Goal: Task Accomplishment & Management: Complete application form

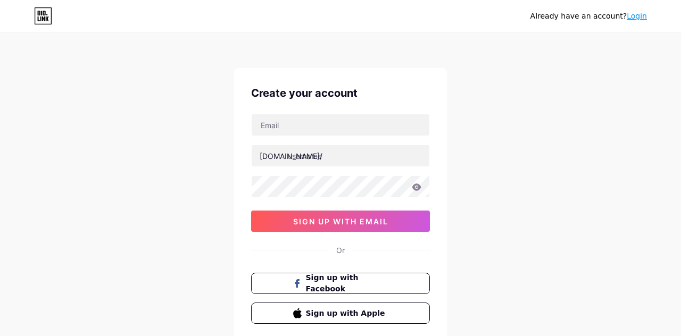
scroll to position [13, 0]
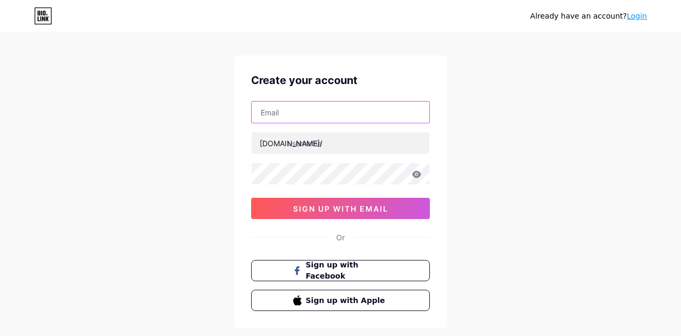
click at [402, 109] on input "text" at bounding box center [341, 112] width 178 height 21
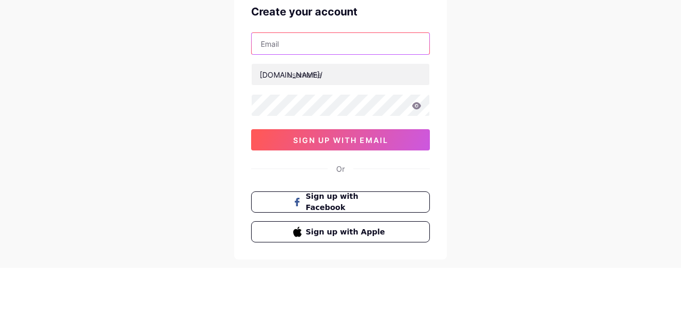
type input "[EMAIL_ADDRESS][DOMAIN_NAME]"
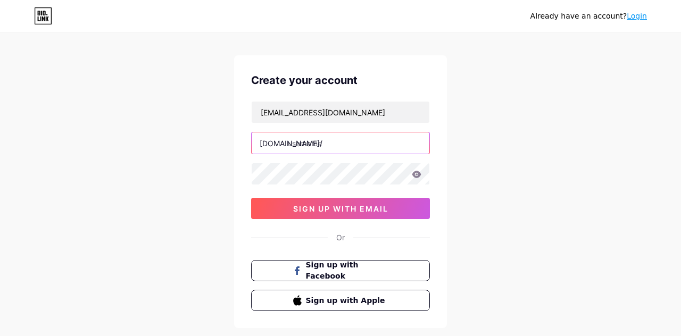
click at [388, 139] on input "text" at bounding box center [341, 142] width 178 height 21
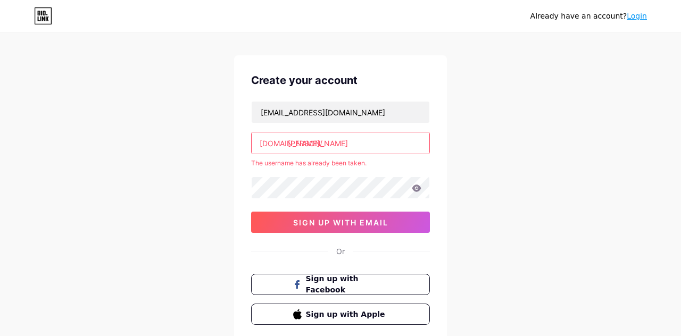
click at [401, 143] on input "[PERSON_NAME]" at bounding box center [341, 142] width 178 height 21
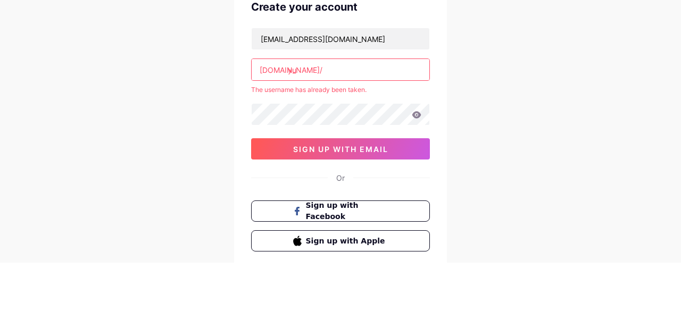
type input "y"
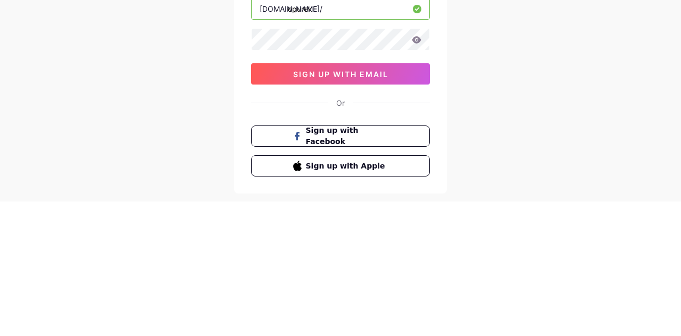
type input "opurek"
click at [399, 210] on button "sign up with email" at bounding box center [340, 208] width 179 height 21
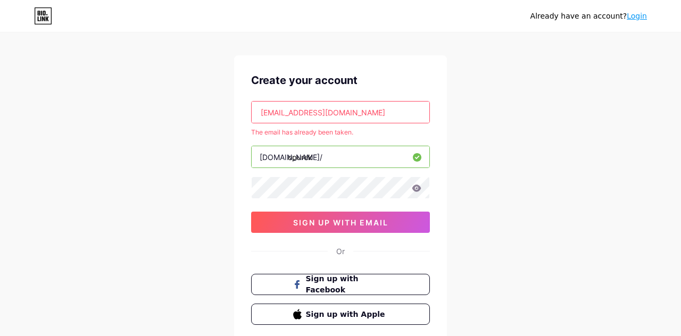
click at [409, 107] on input "[EMAIL_ADDRESS][DOMAIN_NAME]" at bounding box center [341, 112] width 178 height 21
type input "mhi0"
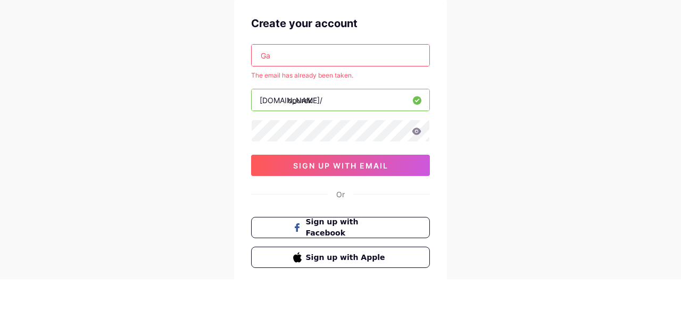
type input "G"
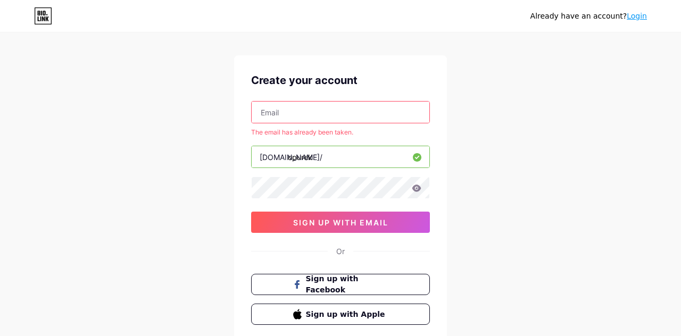
click at [283, 102] on input "text" at bounding box center [341, 112] width 178 height 21
click at [296, 116] on input "[EMAIL_ADDRESS][DOMAIN_NAME]" at bounding box center [341, 112] width 178 height 21
click at [304, 114] on input "[DOMAIN_NAME]" at bounding box center [341, 112] width 178 height 21
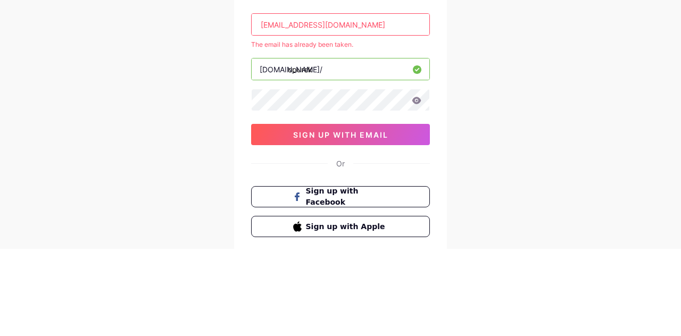
click at [393, 115] on input "[EMAIL_ADDRESS][DOMAIN_NAME]" at bounding box center [341, 112] width 178 height 21
click at [314, 114] on input "[EMAIL_ADDRESS][DOMAIN_NAME]" at bounding box center [341, 112] width 178 height 21
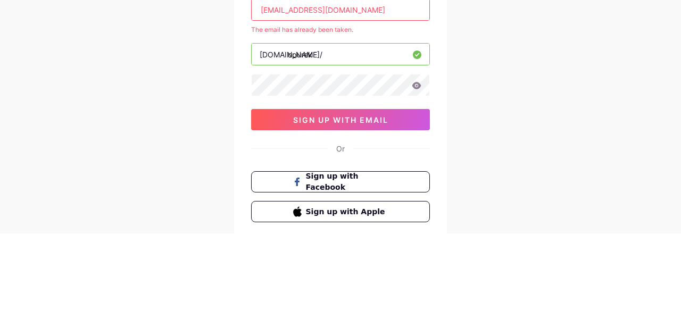
click at [403, 216] on button "sign up with email" at bounding box center [340, 222] width 179 height 21
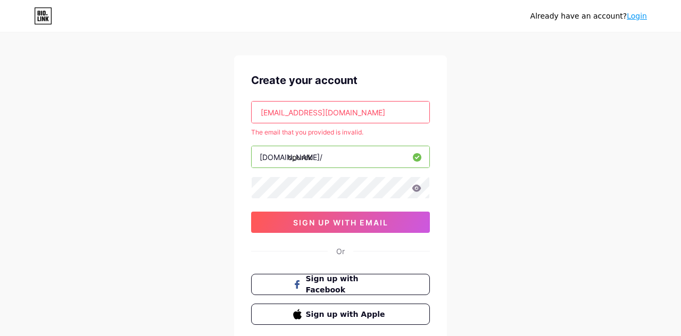
click at [403, 115] on input "[EMAIL_ADDRESS][DOMAIN_NAME]" at bounding box center [341, 112] width 178 height 21
type input "Gagayev@77"
click at [370, 108] on input "text" at bounding box center [341, 112] width 178 height 21
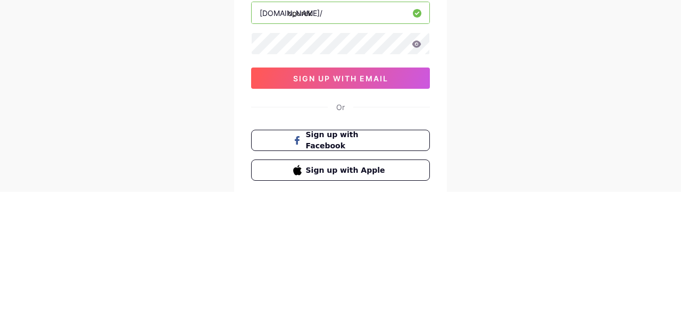
click at [394, 229] on button "sign up with email" at bounding box center [340, 222] width 179 height 21
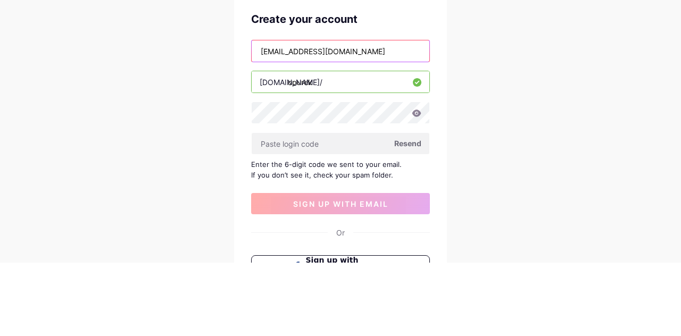
click at [401, 127] on input "[EMAIL_ADDRESS][DOMAIN_NAME]" at bounding box center [341, 124] width 178 height 21
type input "Gagayev777"
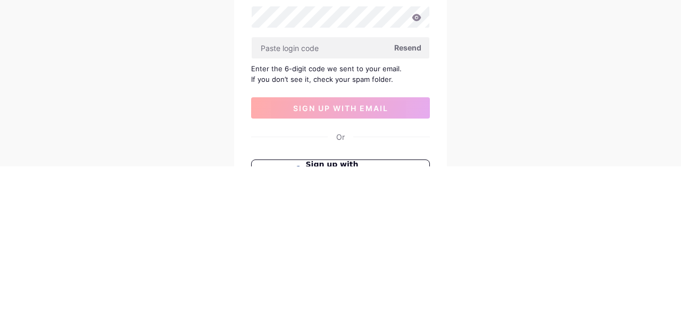
type input "[EMAIL_ADDRESS][DOMAIN_NAME]"
click at [405, 274] on button "sign up with email" at bounding box center [340, 277] width 179 height 21
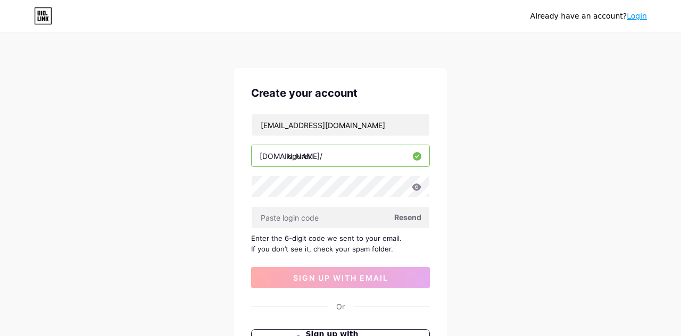
click at [418, 218] on span "Resend" at bounding box center [407, 217] width 27 height 11
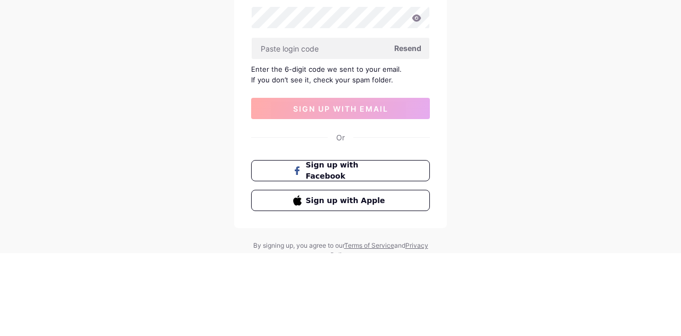
scroll to position [86, 0]
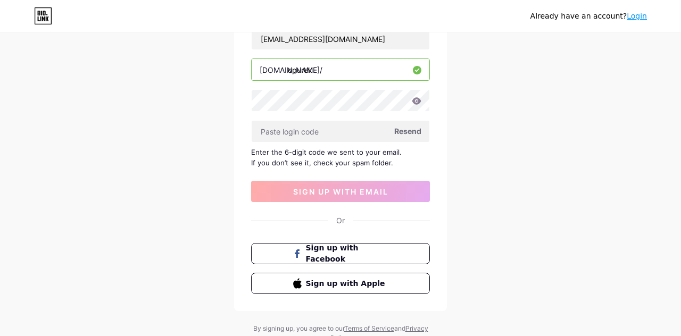
click at [290, 200] on button "sign up with email" at bounding box center [340, 191] width 179 height 21
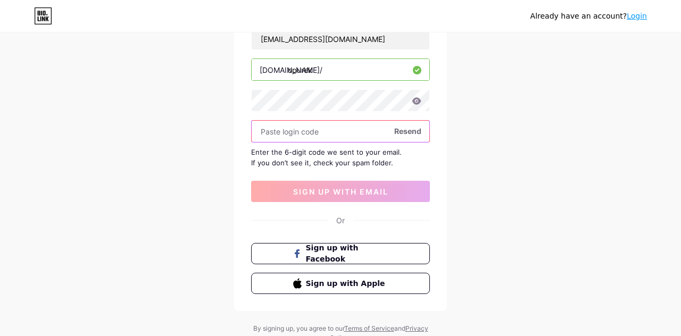
click at [364, 131] on input "text" at bounding box center [341, 131] width 178 height 21
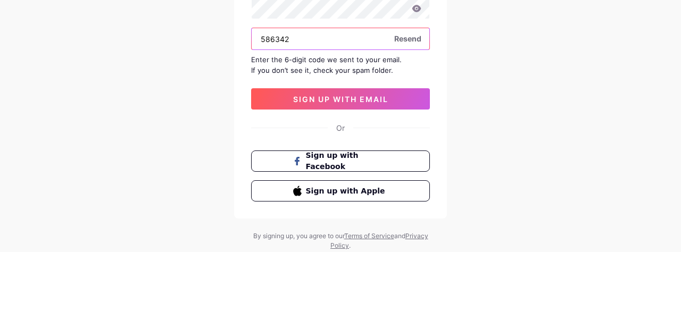
scroll to position [95, 0]
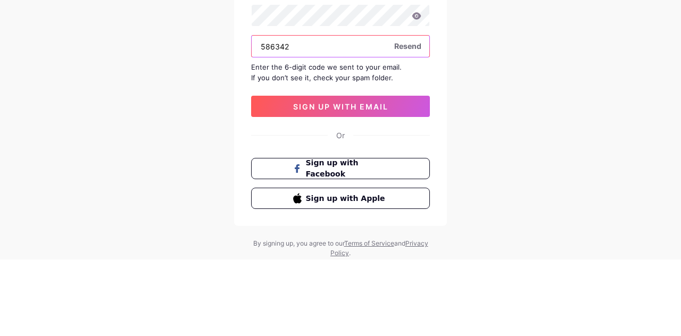
type input "586342"
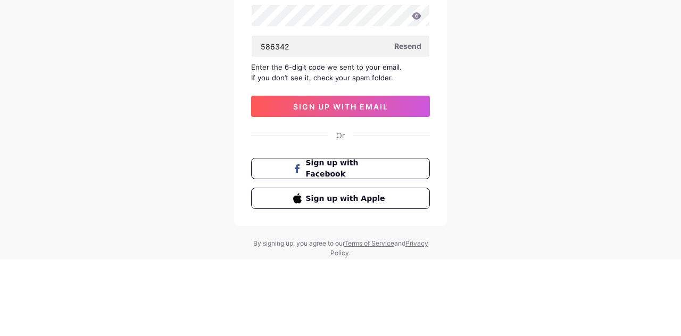
click at [411, 189] on button "sign up with email" at bounding box center [340, 182] width 179 height 21
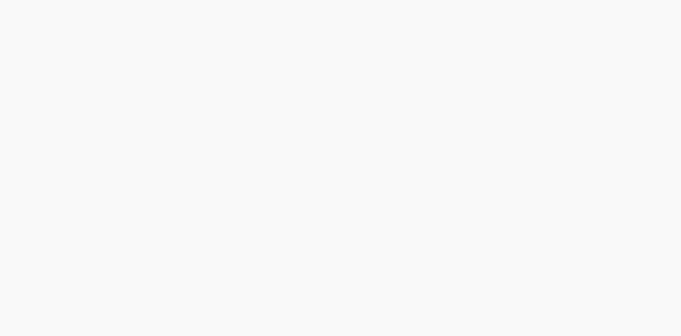
scroll to position [51, 0]
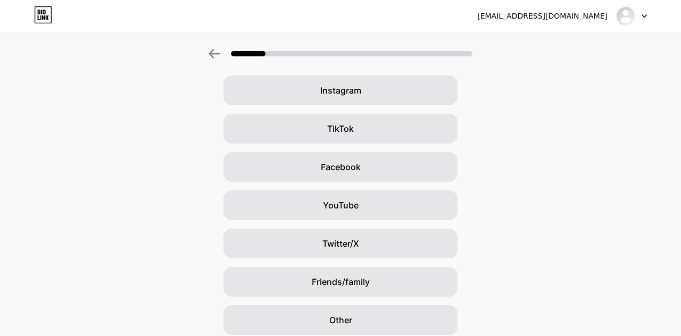
scroll to position [81, 0]
click at [447, 123] on div "TikTok" at bounding box center [340, 129] width 234 height 30
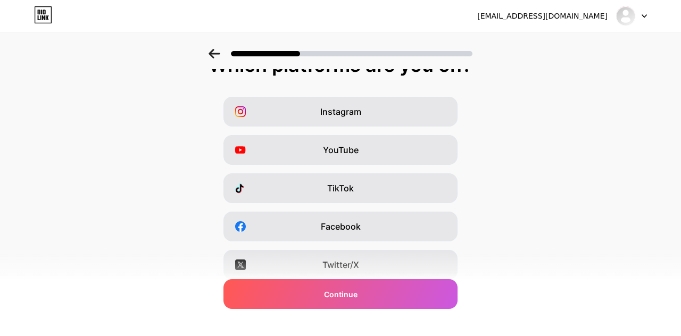
scroll to position [22, 0]
click at [441, 150] on div "YouTube" at bounding box center [340, 150] width 234 height 30
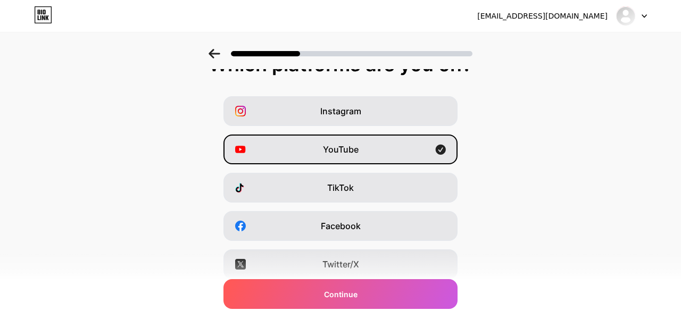
click at [424, 191] on div "TikTok" at bounding box center [340, 188] width 234 height 30
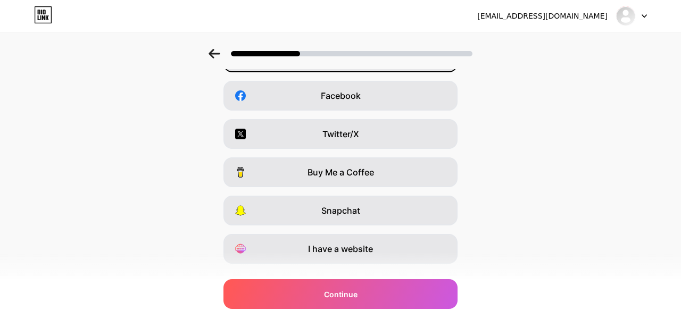
scroll to position [176, 0]
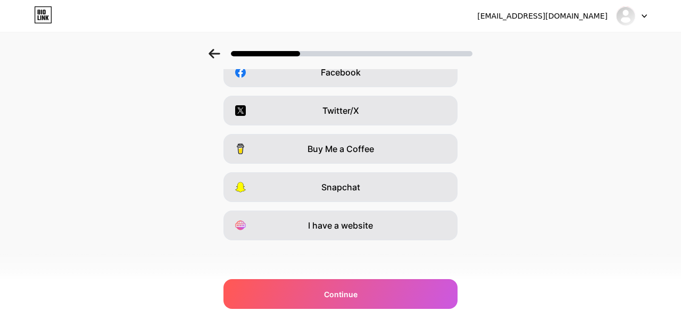
click at [422, 303] on div "Continue" at bounding box center [340, 294] width 234 height 30
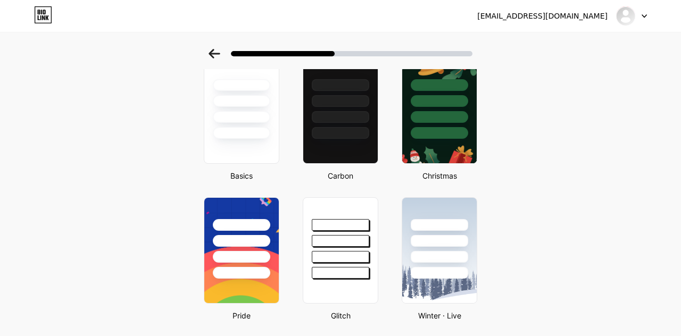
scroll to position [61, 0]
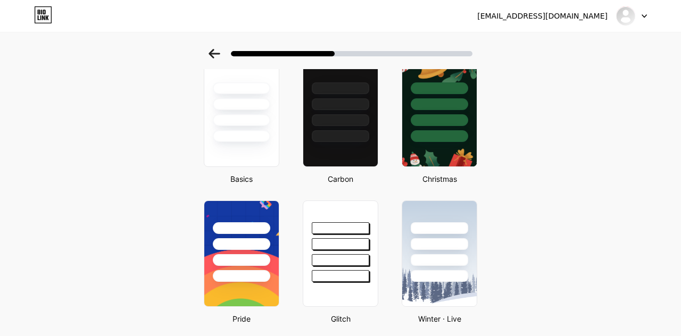
click at [345, 146] on div at bounding box center [341, 114] width 76 height 106
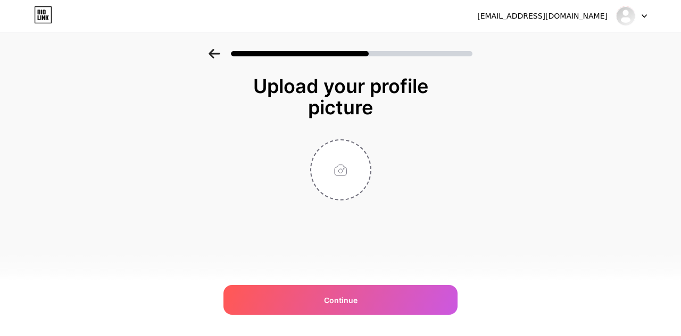
scroll to position [0, 0]
click at [427, 304] on div "Continue" at bounding box center [340, 300] width 234 height 30
click at [354, 148] on input "file" at bounding box center [340, 169] width 59 height 59
type input "C:\fakepath\13866.jpg"
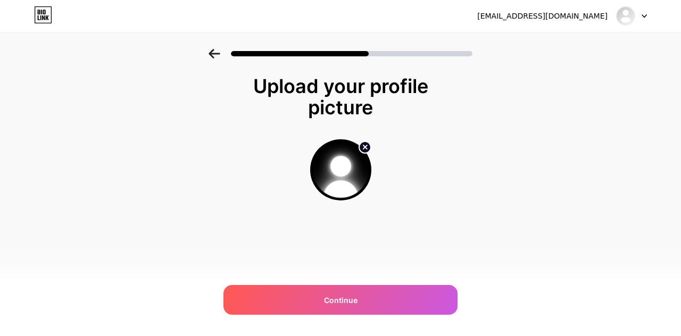
click at [439, 310] on div "Continue" at bounding box center [340, 300] width 234 height 30
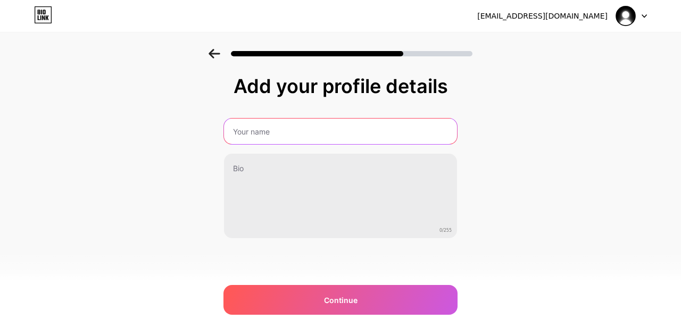
click at [429, 130] on input "text" at bounding box center [340, 132] width 233 height 26
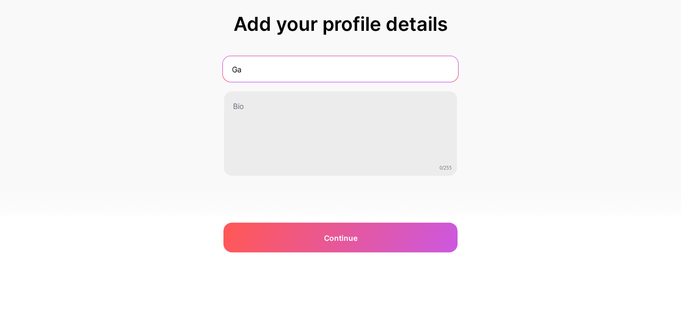
type input "G"
type input "[PERSON_NAME]"
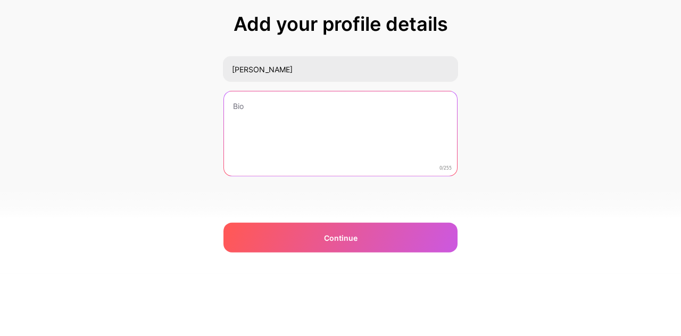
click at [410, 168] on textarea at bounding box center [340, 197] width 233 height 86
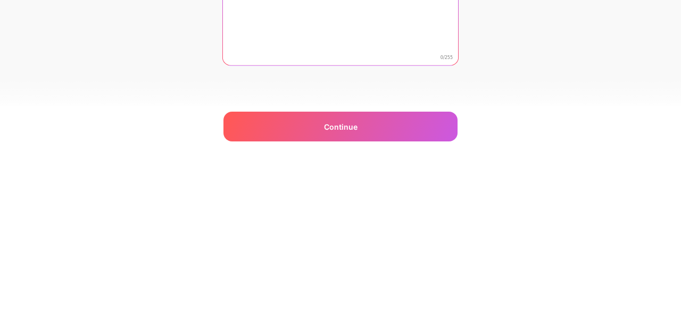
scroll to position [51, 0]
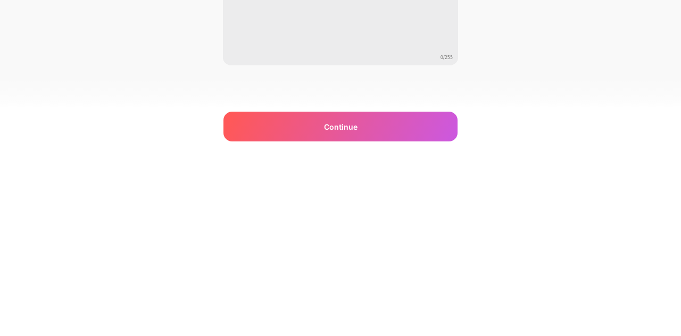
click at [432, 304] on div "Continue" at bounding box center [340, 300] width 234 height 30
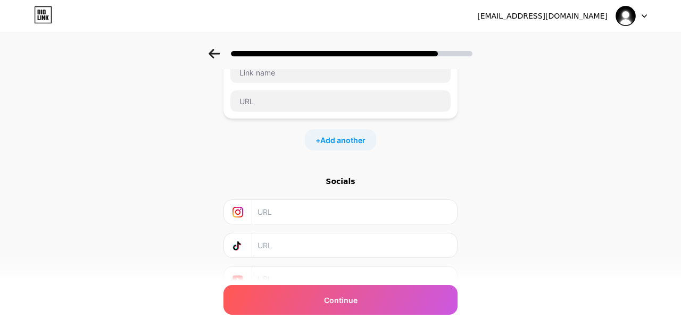
scroll to position [84, 0]
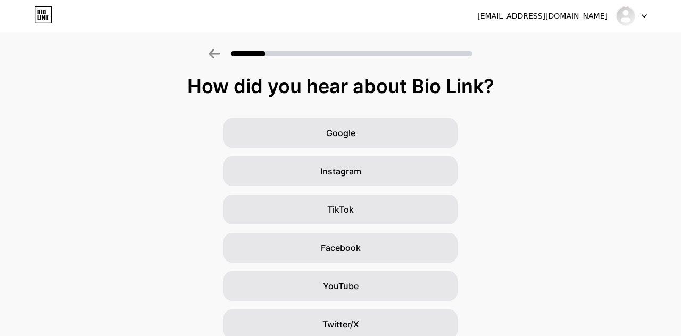
click at [428, 214] on div "TikTok" at bounding box center [340, 210] width 234 height 30
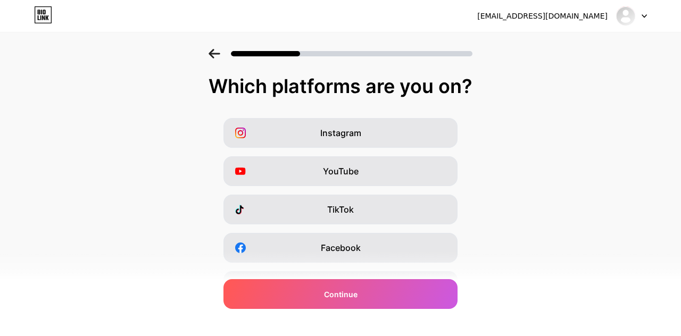
click at [362, 203] on div "TikTok" at bounding box center [340, 210] width 234 height 30
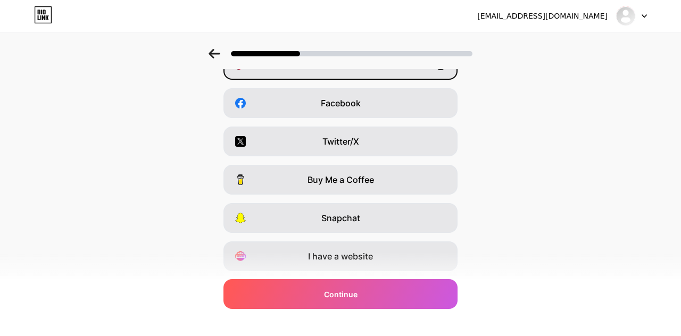
scroll to position [145, 0]
click at [441, 289] on div "Continue" at bounding box center [340, 294] width 234 height 30
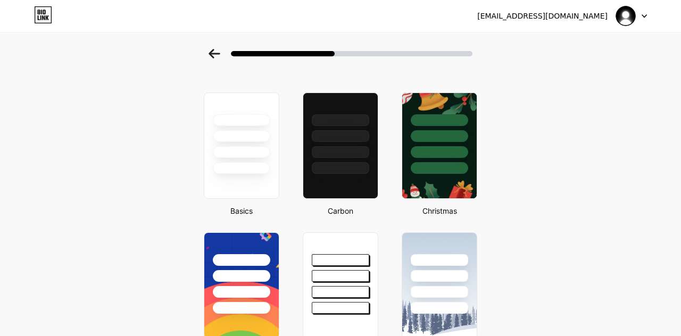
scroll to position [37, 0]
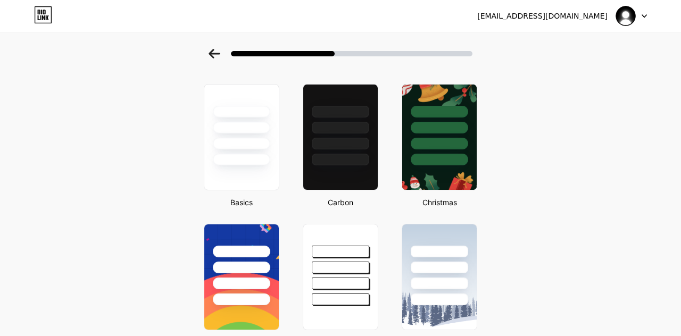
click at [356, 135] on div at bounding box center [340, 125] width 74 height 81
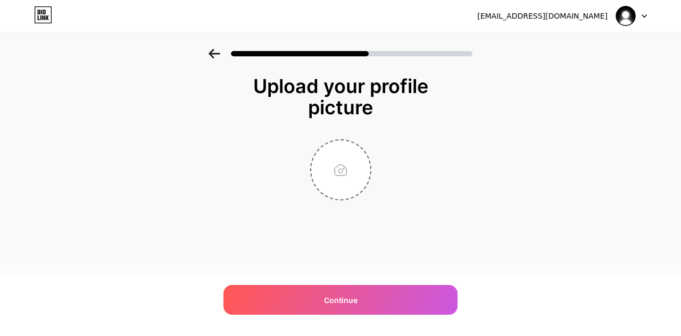
scroll to position [0, 0]
click at [345, 169] on input "file" at bounding box center [340, 169] width 59 height 59
type input "C:\fakepath\13866.jpg"
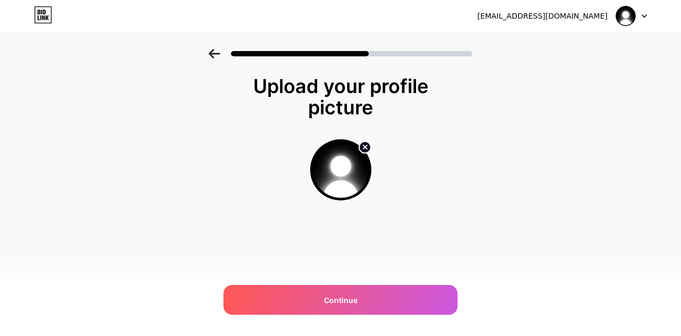
click at [440, 299] on div "Continue" at bounding box center [340, 300] width 234 height 30
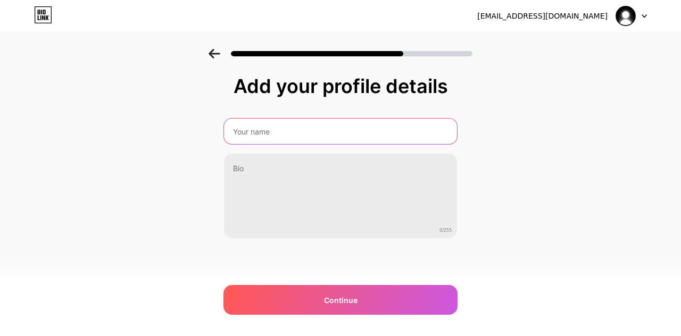
click at [424, 134] on input "text" at bounding box center [340, 132] width 233 height 26
click at [418, 119] on input "Maq" at bounding box center [340, 132] width 235 height 26
type input "Maqa"
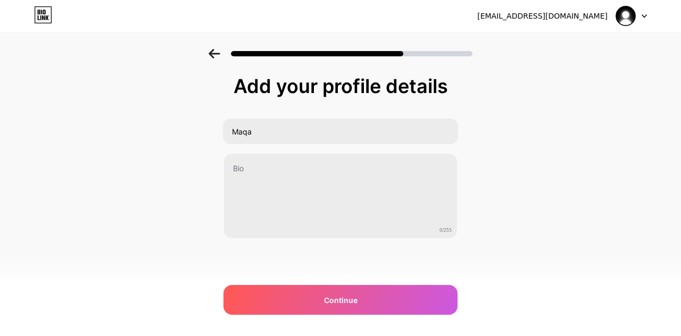
click at [409, 306] on div "Continue" at bounding box center [340, 300] width 234 height 30
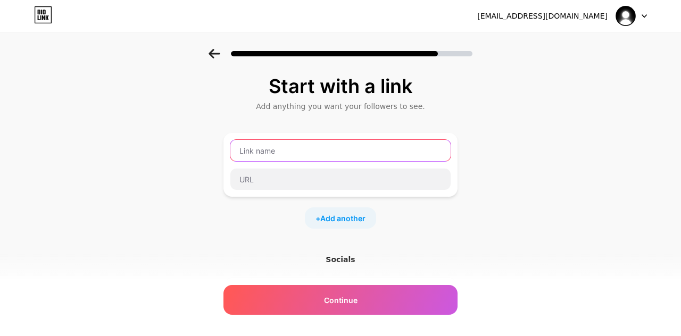
click at [412, 148] on input "text" at bounding box center [340, 150] width 220 height 21
type input "Ifsaxanatiktok"
click at [431, 289] on div "Continue" at bounding box center [340, 300] width 234 height 30
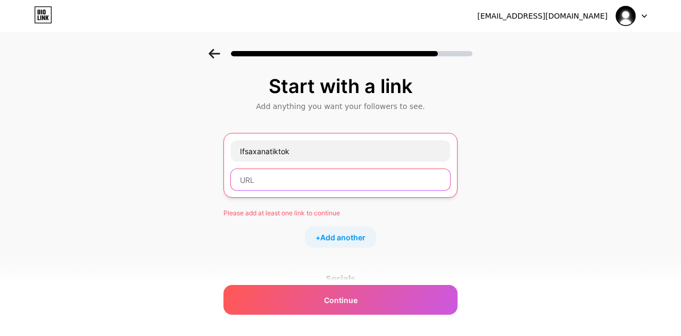
click at [244, 181] on input "text" at bounding box center [340, 179] width 219 height 21
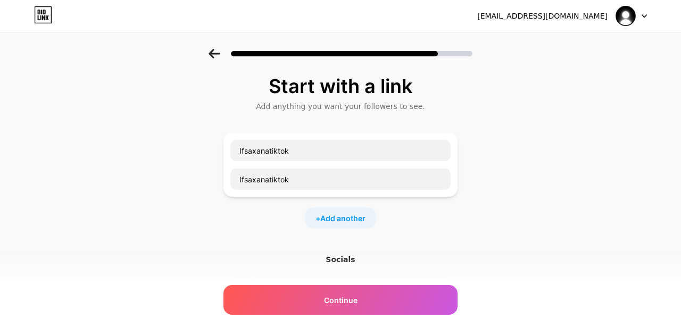
click at [437, 310] on div "Continue" at bounding box center [340, 300] width 234 height 30
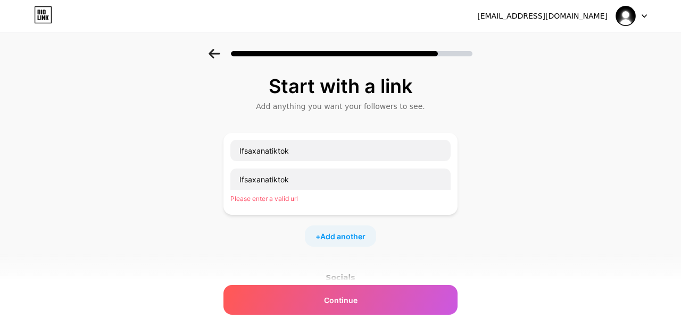
click at [450, 300] on div "Continue" at bounding box center [340, 300] width 234 height 30
click at [449, 310] on div "Continue" at bounding box center [340, 300] width 234 height 30
click at [447, 310] on div "Continue" at bounding box center [340, 300] width 234 height 30
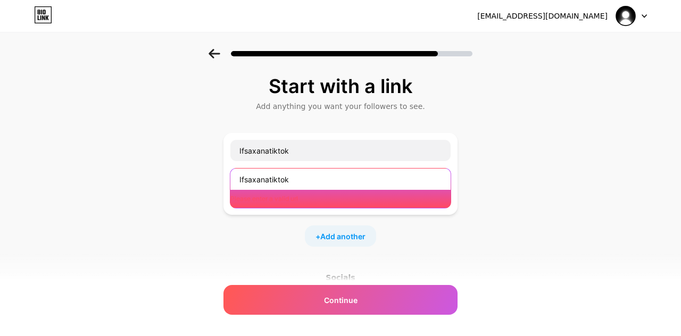
click at [246, 181] on input "Ifsaxanatiktok" at bounding box center [340, 179] width 220 height 21
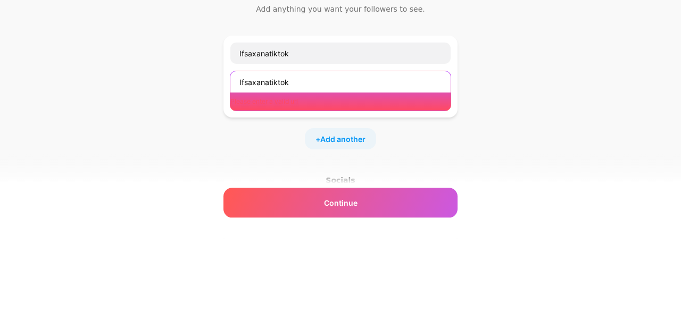
click at [300, 182] on input "Ifsaxanatiktok" at bounding box center [340, 179] width 220 height 21
click at [288, 179] on input "Ifsaxanatiktok" at bounding box center [340, 179] width 220 height 21
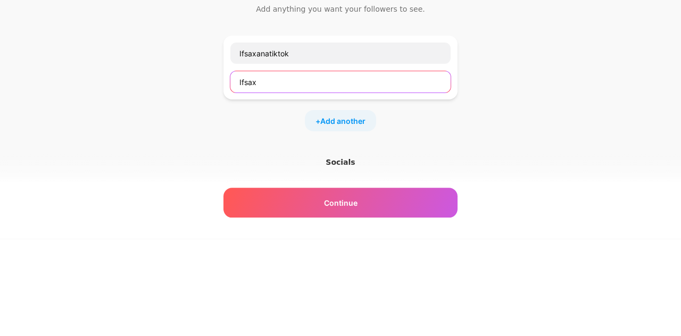
type input "Ifsa"
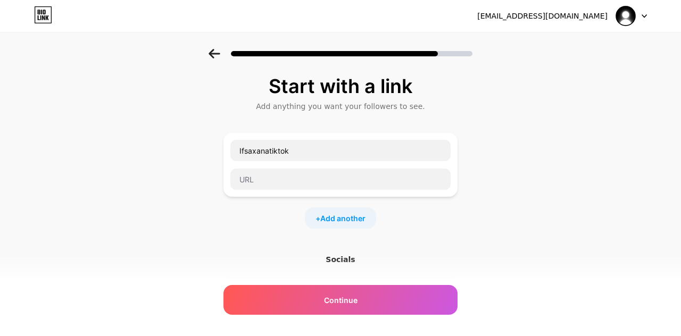
click at [344, 261] on div "Socials" at bounding box center [340, 259] width 234 height 11
click at [343, 263] on div "Socials" at bounding box center [340, 259] width 234 height 11
click at [345, 255] on div "Socials" at bounding box center [340, 259] width 234 height 11
click at [214, 56] on icon at bounding box center [215, 54] width 12 height 10
